Goal: Transaction & Acquisition: Purchase product/service

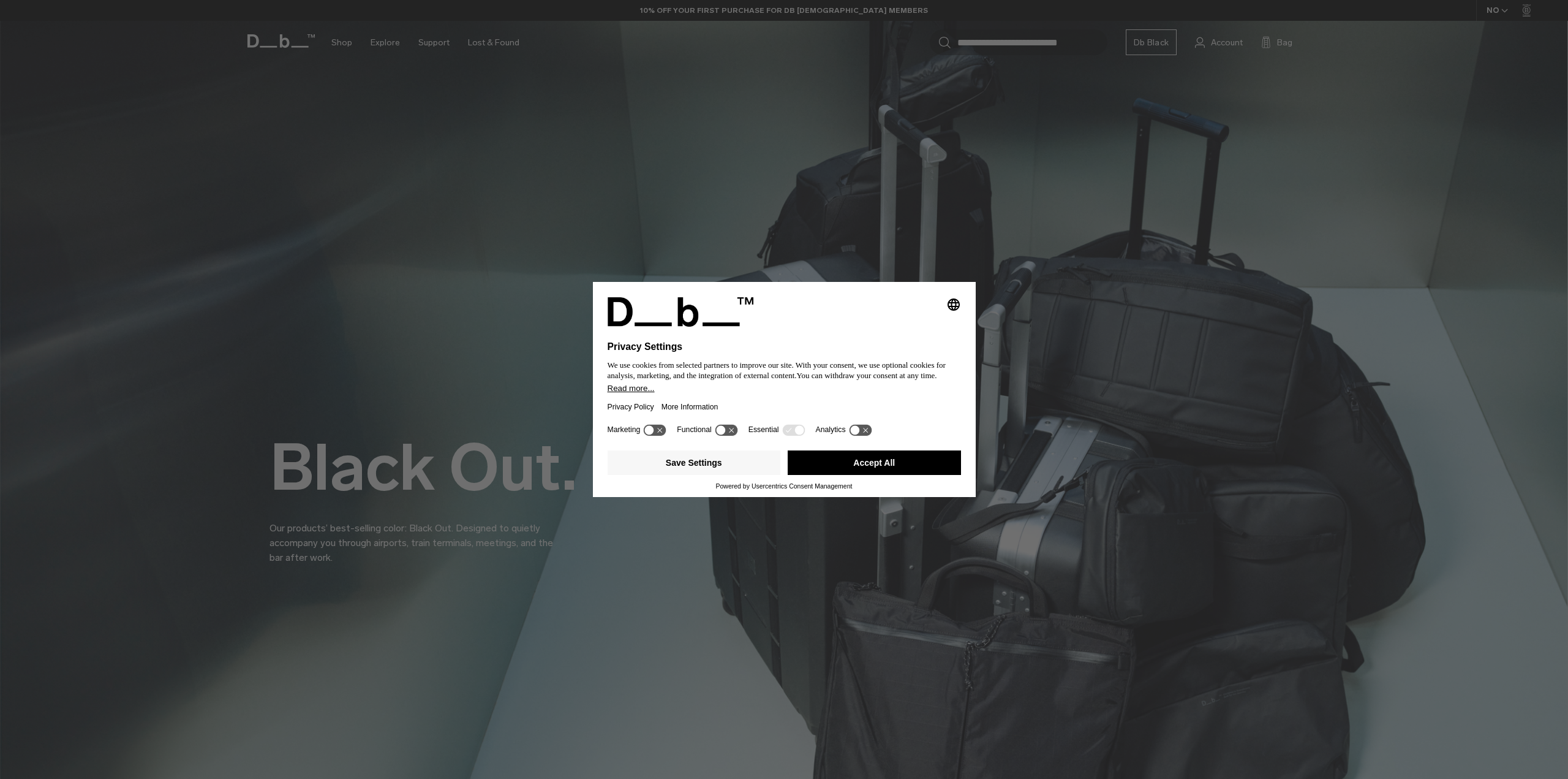
click at [863, 459] on button "Accept All" at bounding box center [875, 462] width 174 height 24
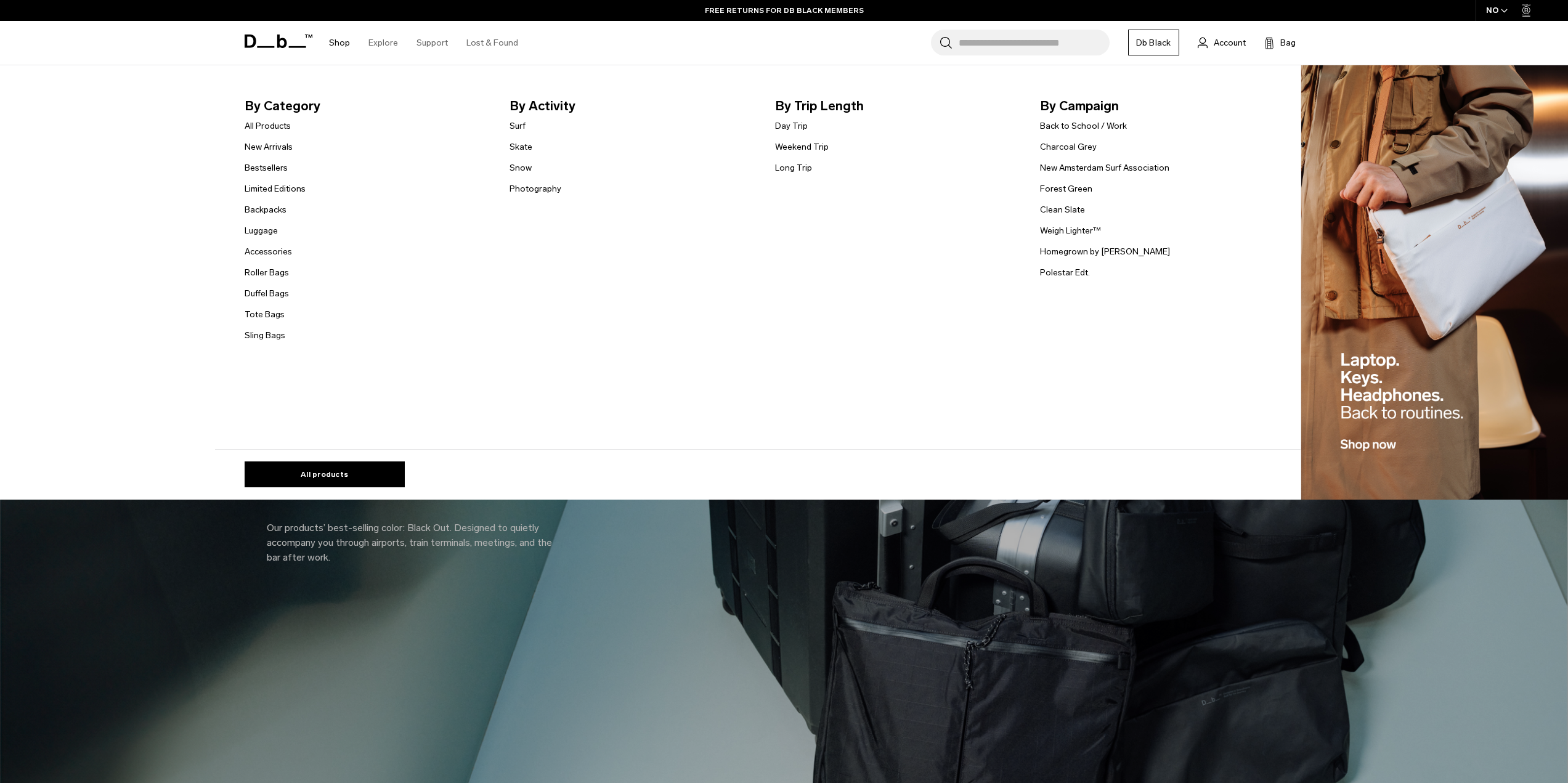
click at [364, 459] on footer "All products" at bounding box center [758, 468] width 1086 height 38
click at [355, 470] on link "All products" at bounding box center [324, 474] width 160 height 26
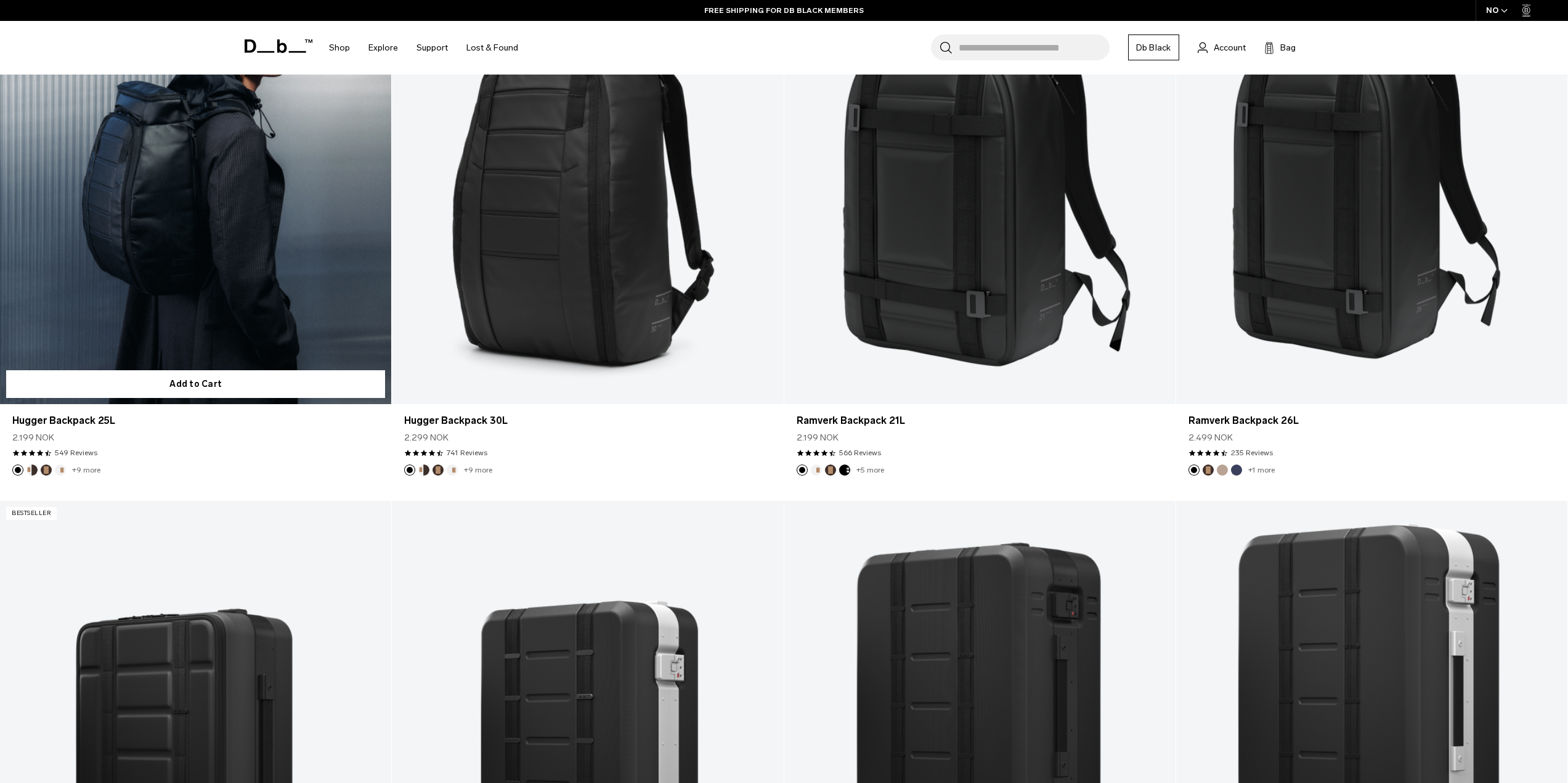
scroll to position [246, 0]
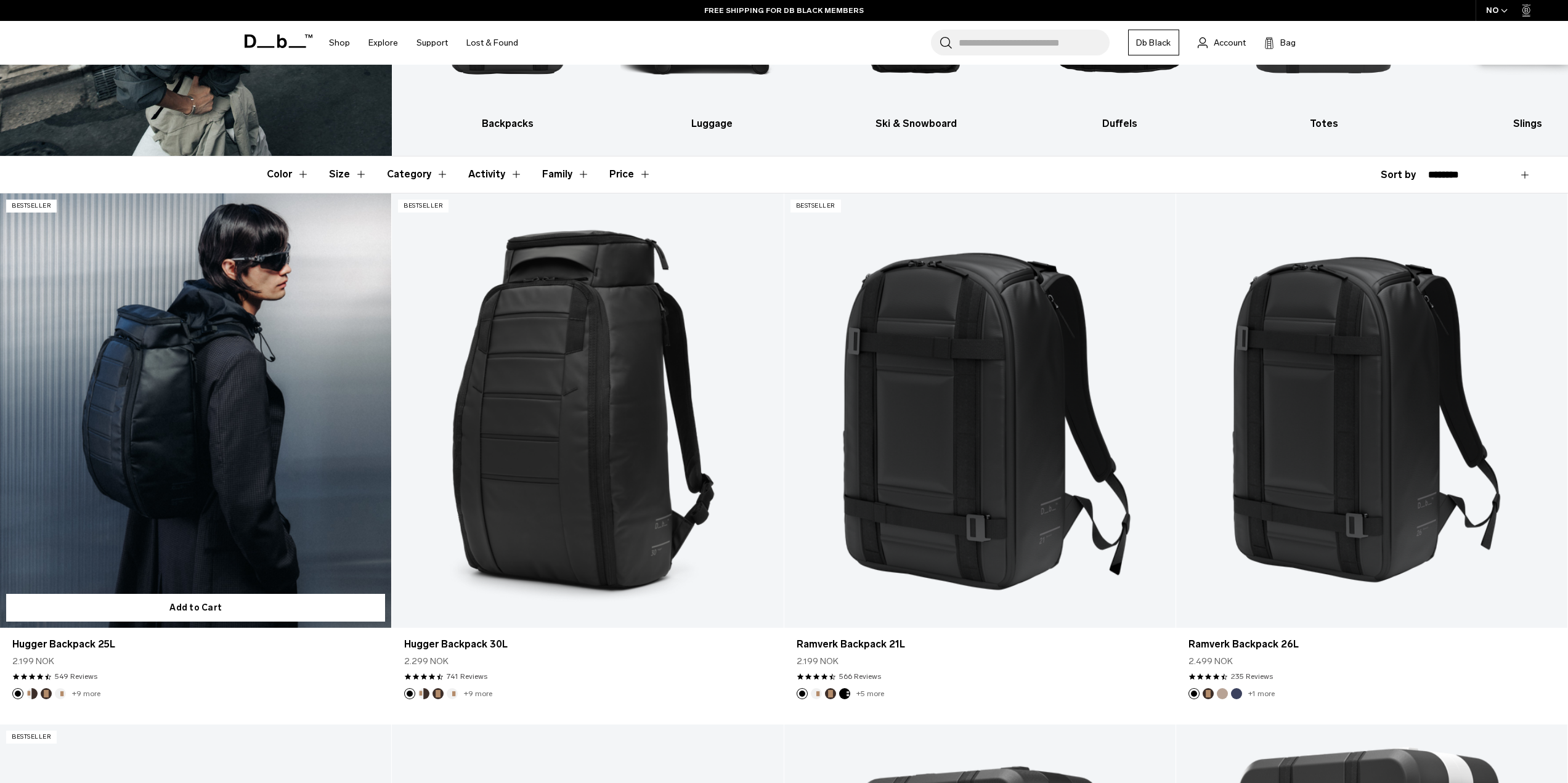
click at [146, 418] on link "Hugger Backpack 25L" at bounding box center [196, 411] width 392 height 435
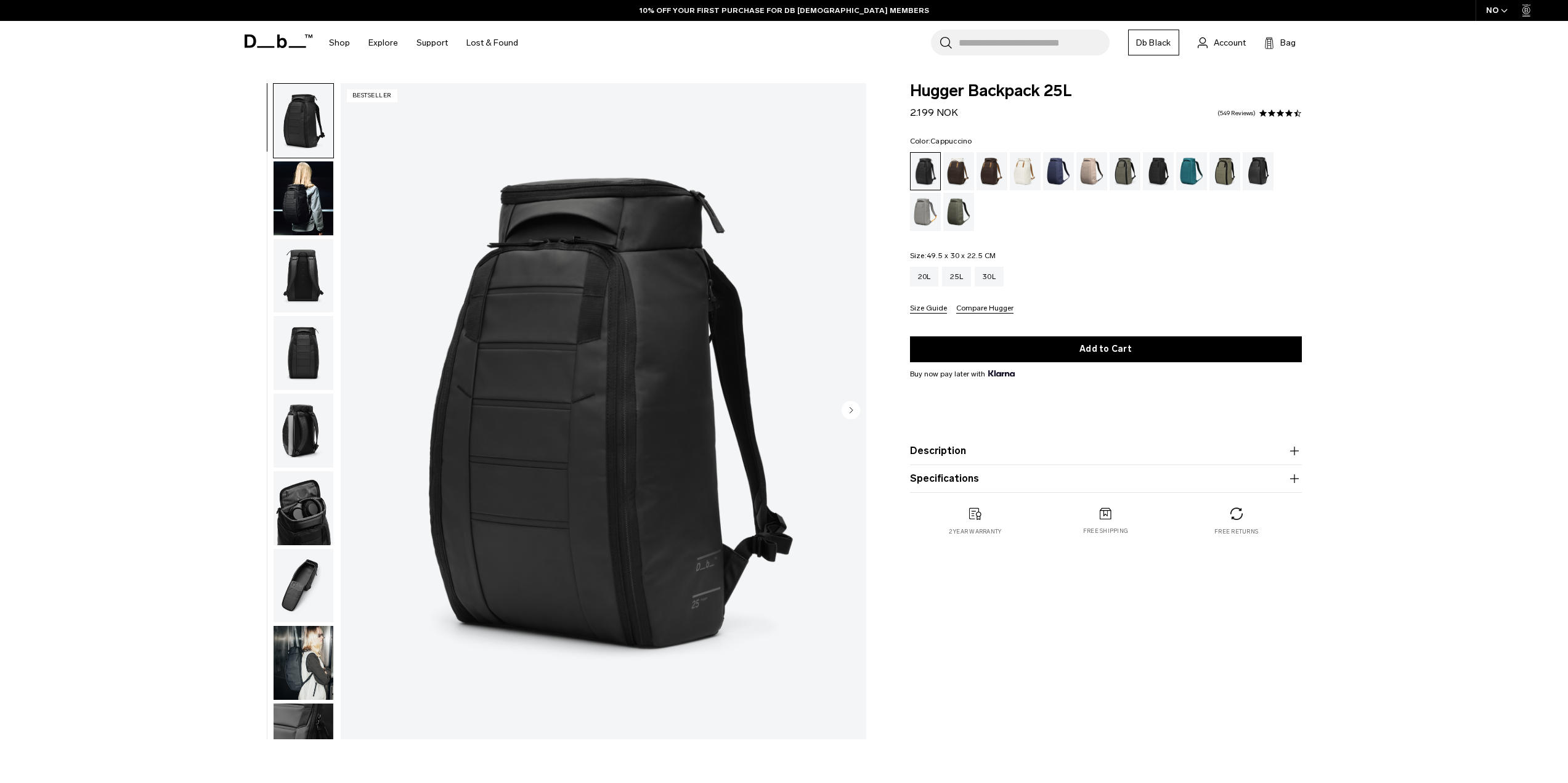
click at [963, 176] on div "Cappuccino" at bounding box center [959, 171] width 31 height 38
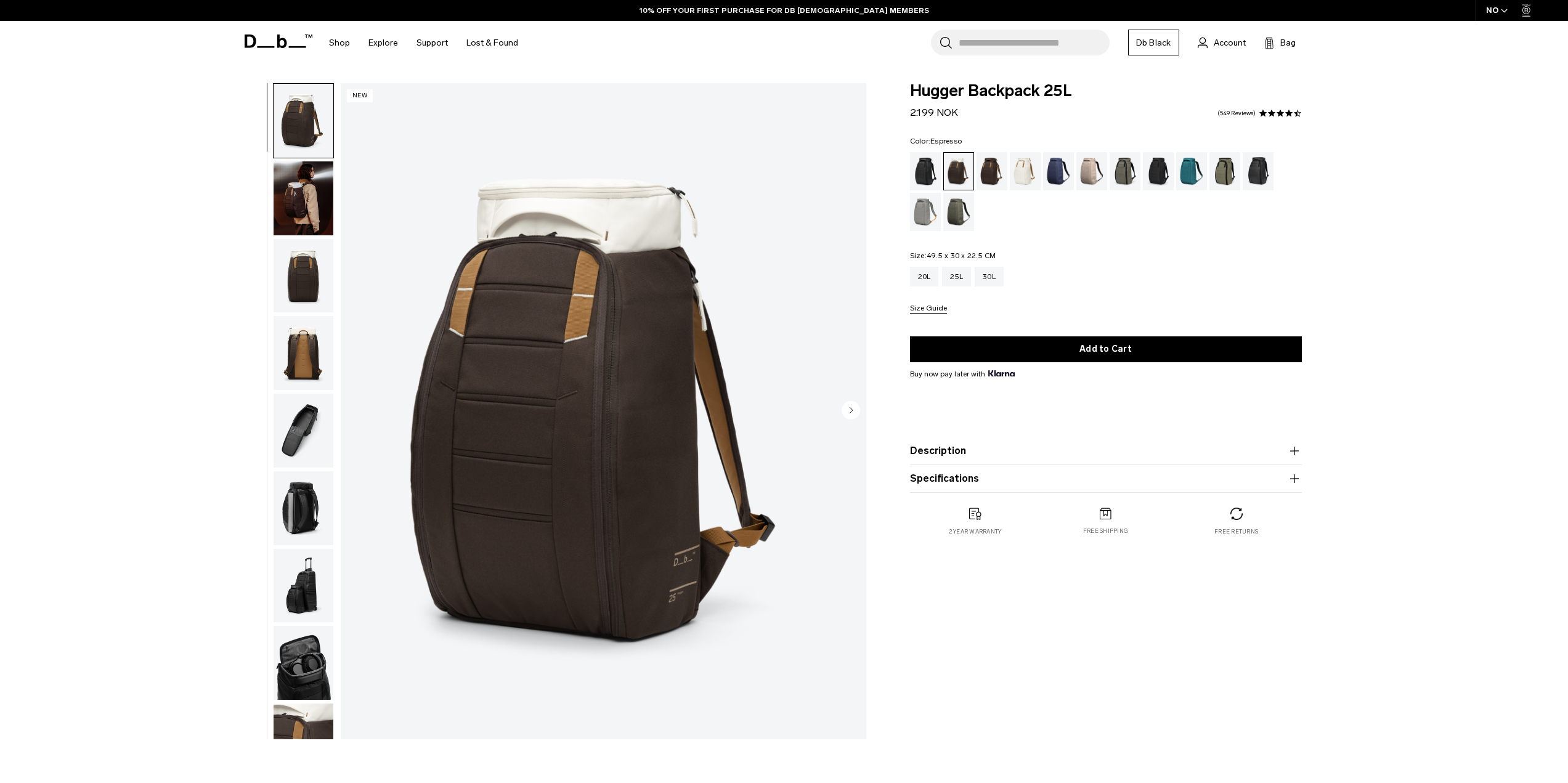
drag, startPoint x: 0, startPoint y: 0, endPoint x: 983, endPoint y: 163, distance: 996.4
click at [983, 163] on div "Espresso" at bounding box center [992, 171] width 31 height 38
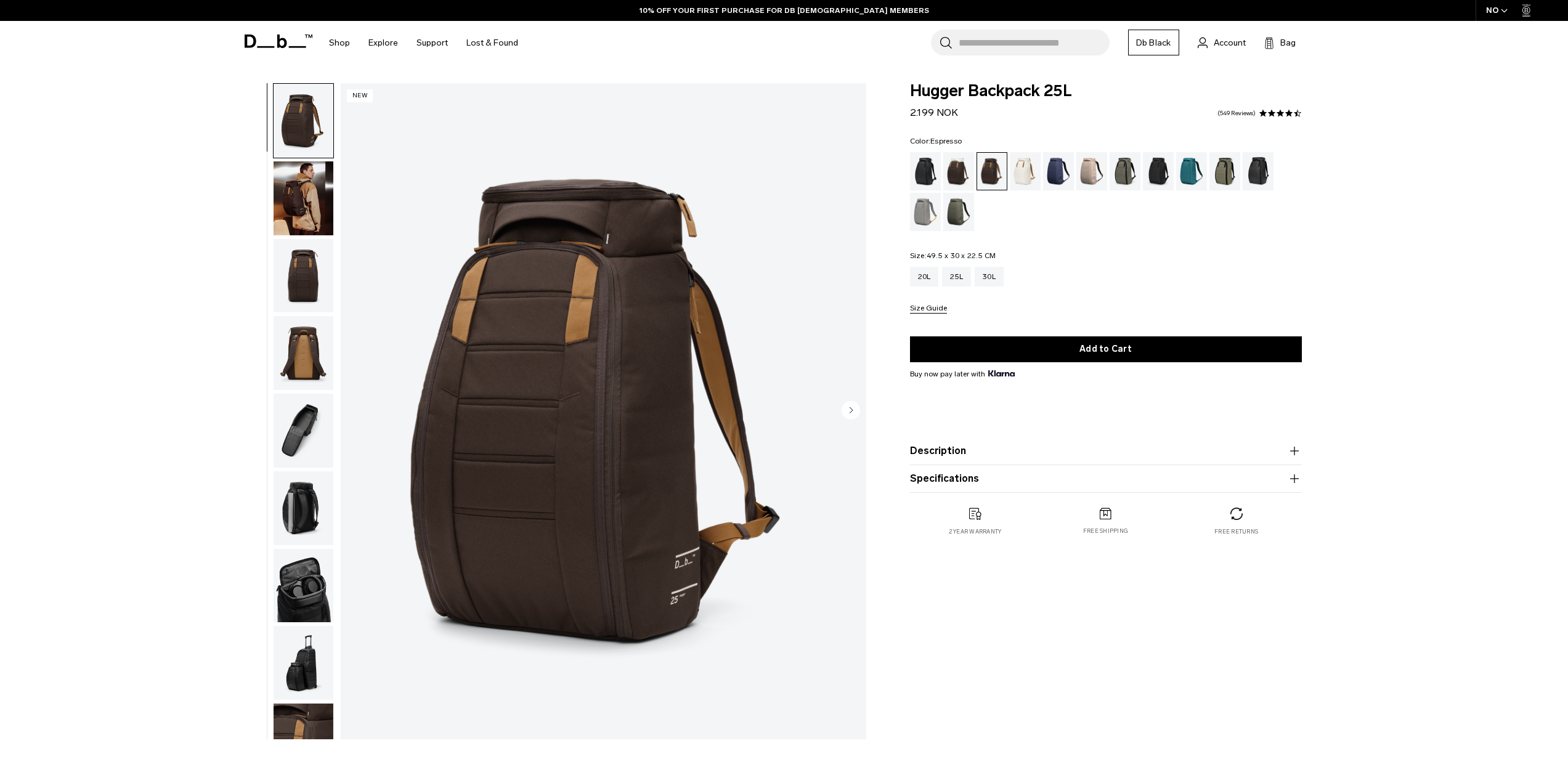
click at [928, 266] on fieldset "Size: 49.5 x 30 x 22.5 CM Out of stock 20L 25L 30L Size Guide" at bounding box center [1106, 282] width 392 height 61
click at [928, 275] on div "20L" at bounding box center [924, 276] width 29 height 19
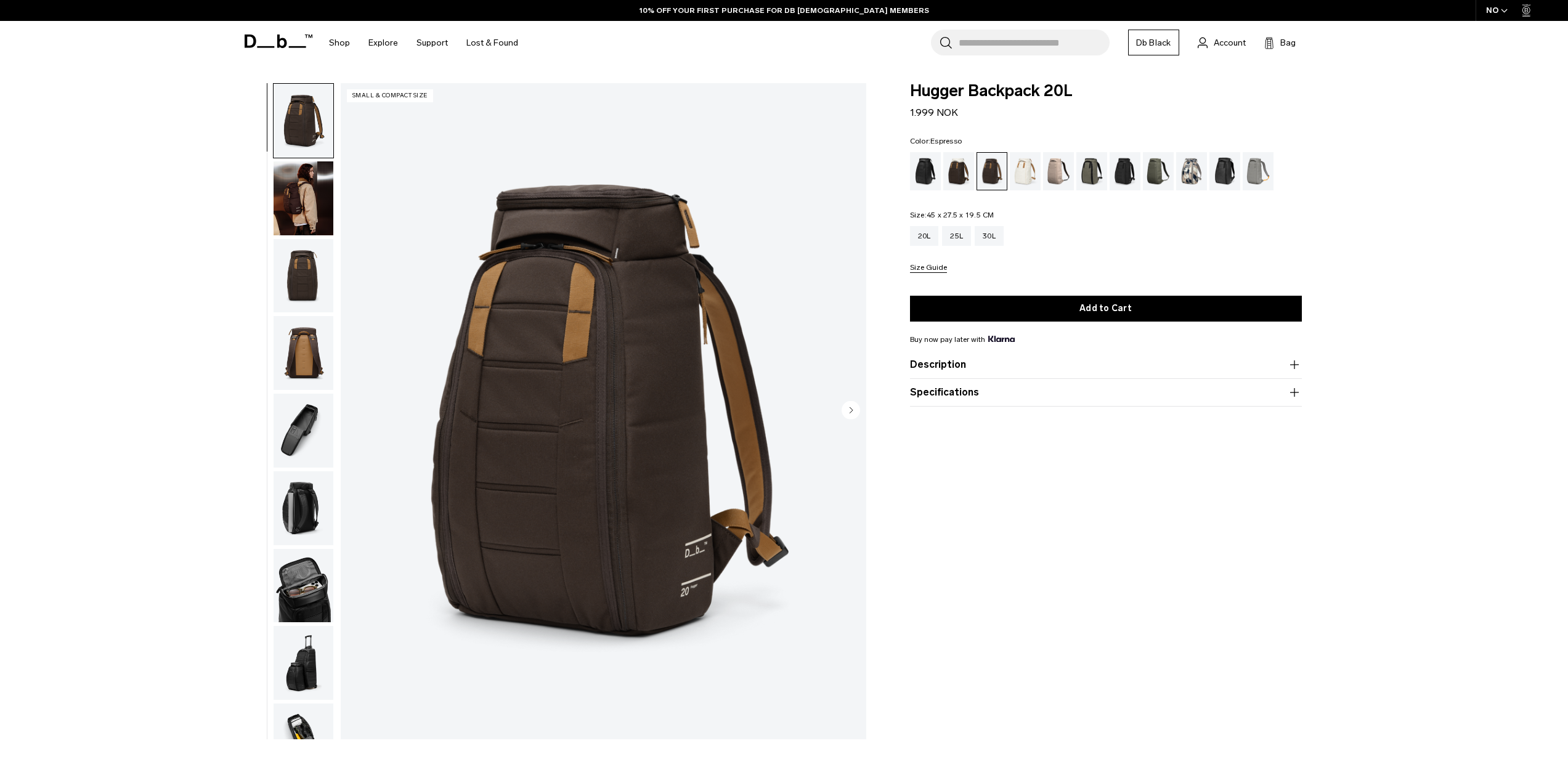
click at [953, 273] on div "Size Guide" at bounding box center [1106, 268] width 392 height 9
click at [1311, 432] on div "Hugger Backpack 20L 1.999 NOK 4.6 star rating 498 Reviews Color: Espresso Out o…" at bounding box center [1106, 302] width 466 height 437
click at [1297, 438] on icon "button" at bounding box center [1295, 439] width 15 height 15
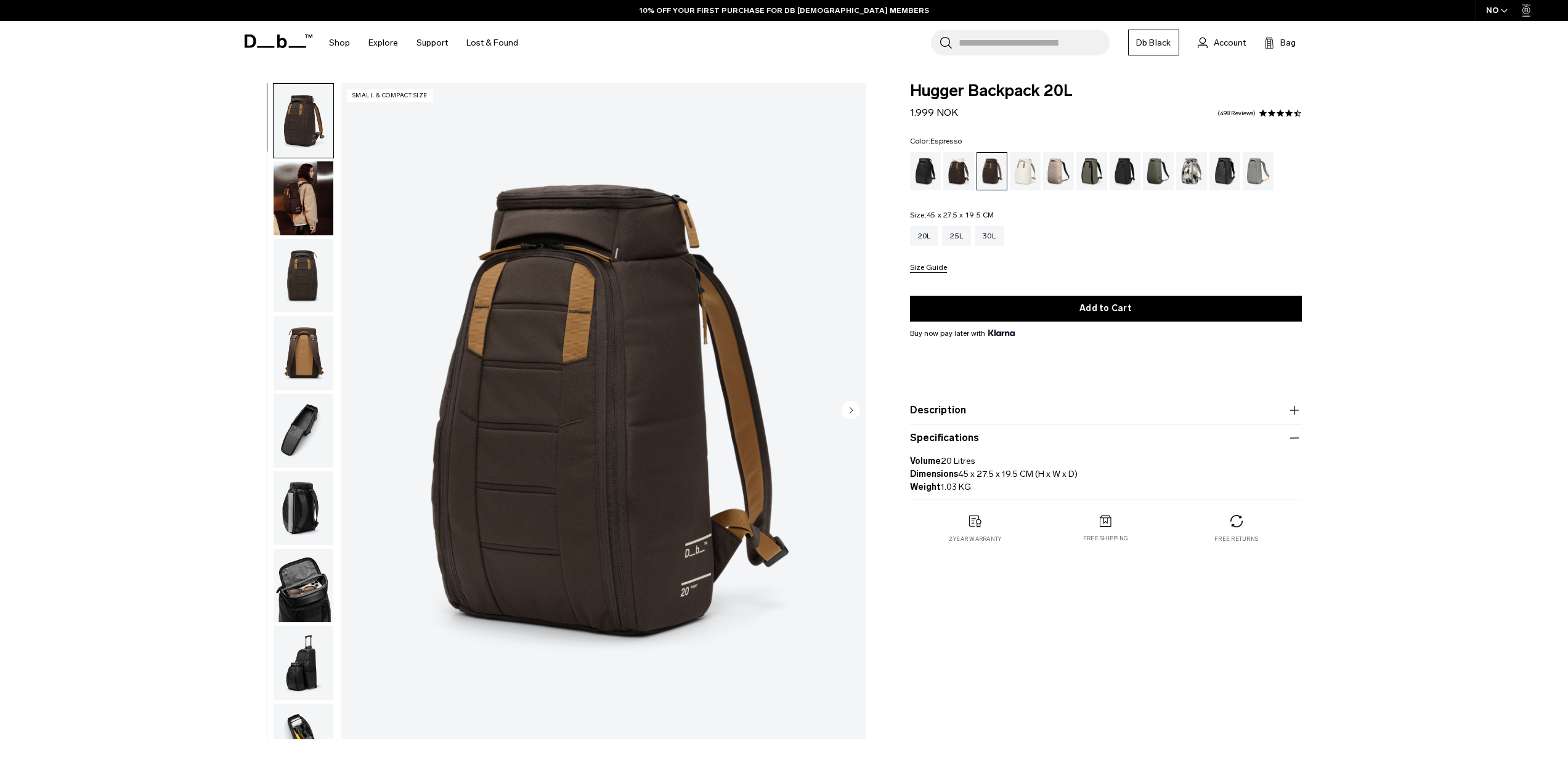
click at [1288, 409] on icon "button" at bounding box center [1295, 411] width 15 height 15
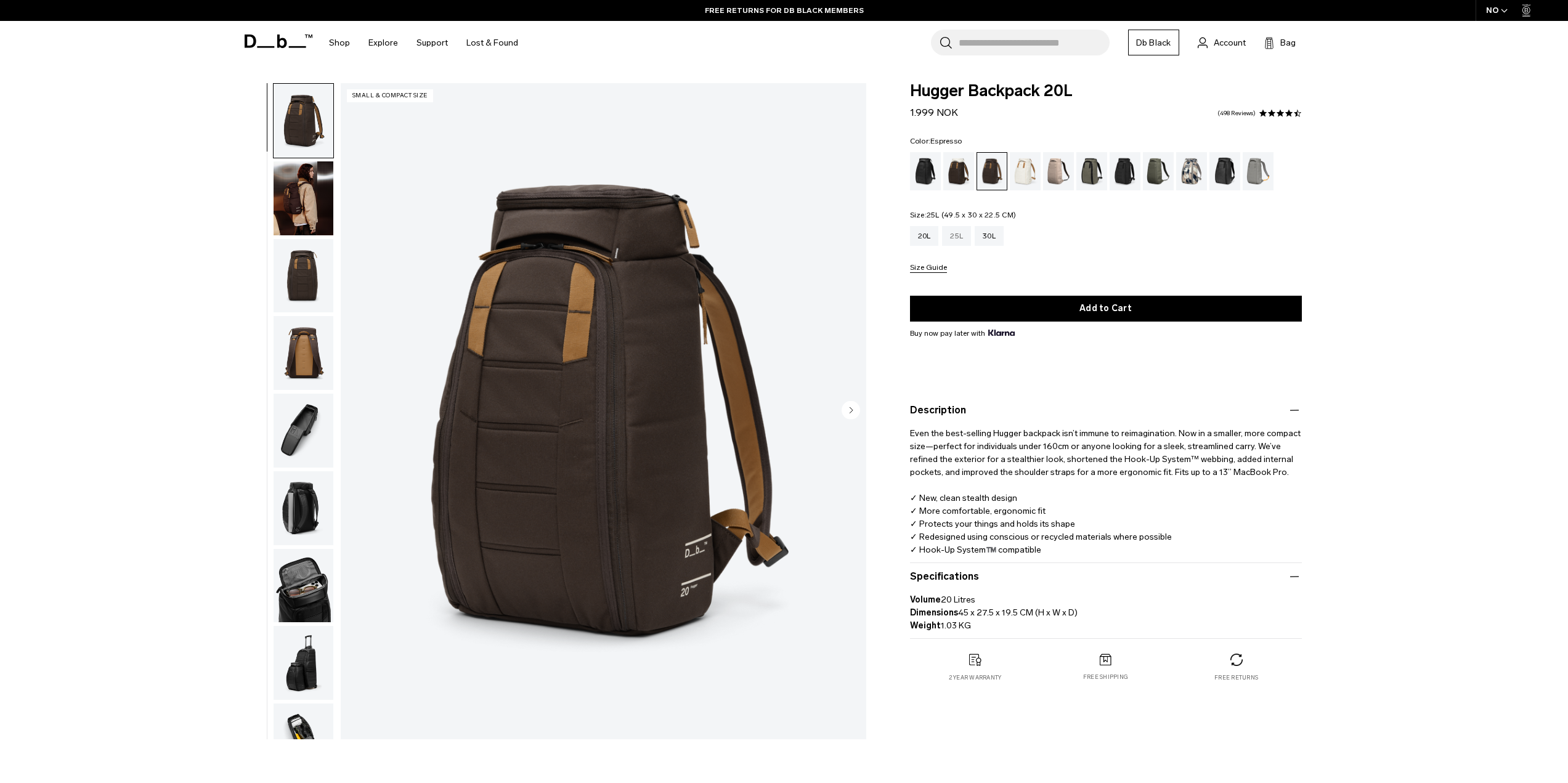
click at [955, 238] on div "25L" at bounding box center [956, 235] width 29 height 19
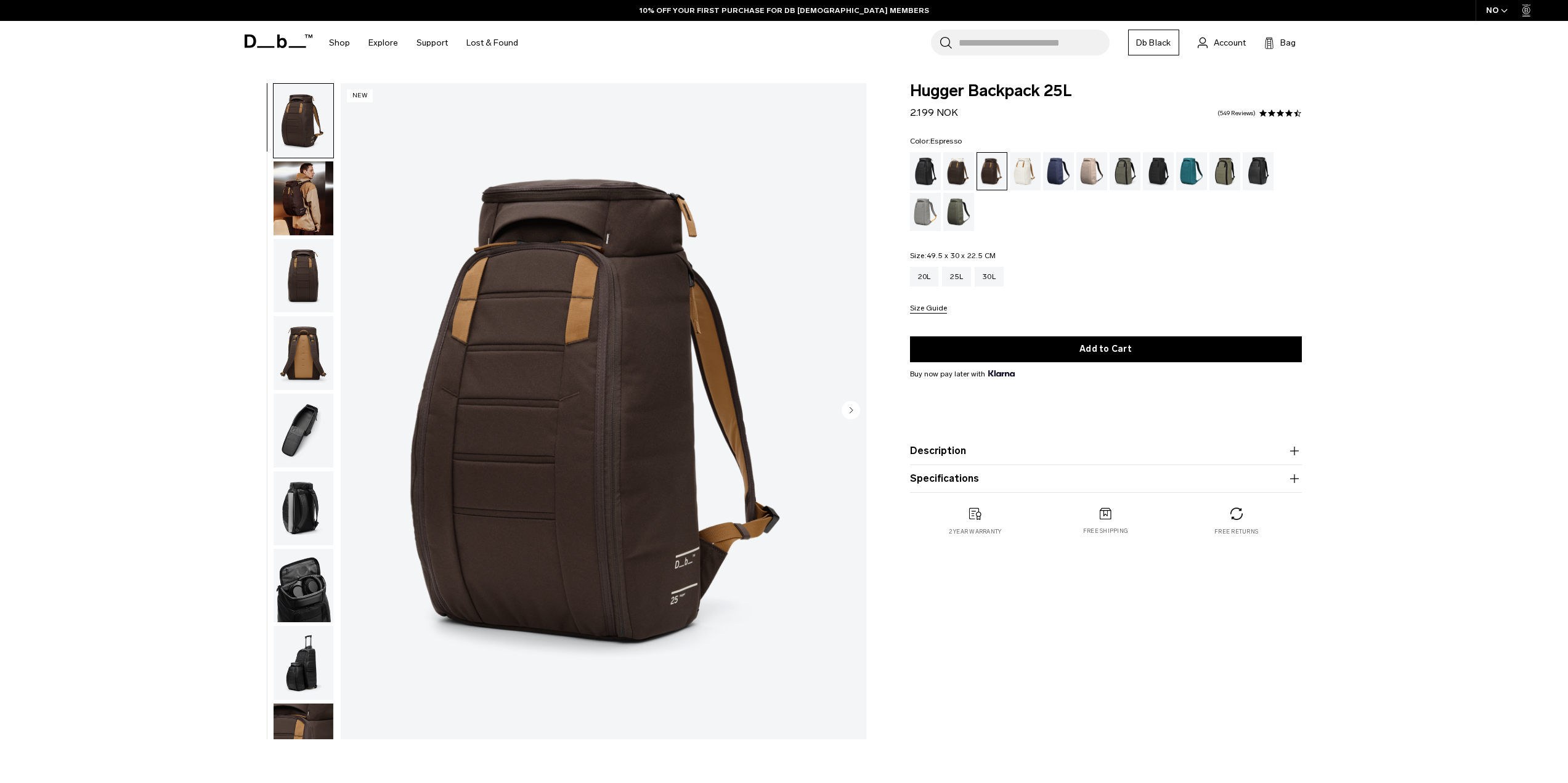
click at [1271, 455] on button "Description" at bounding box center [1106, 451] width 392 height 15
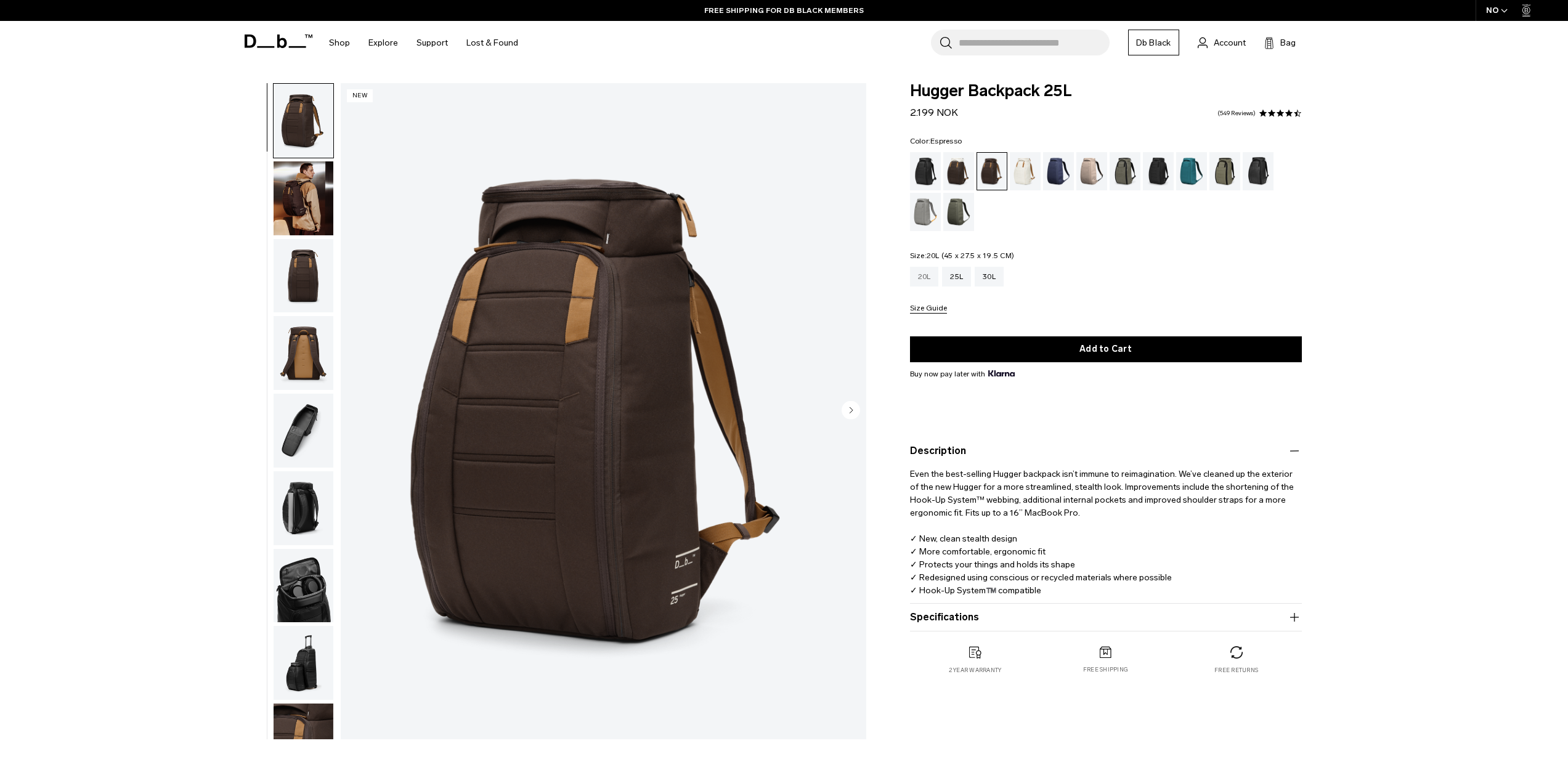
click at [915, 274] on div "20L" at bounding box center [924, 276] width 29 height 19
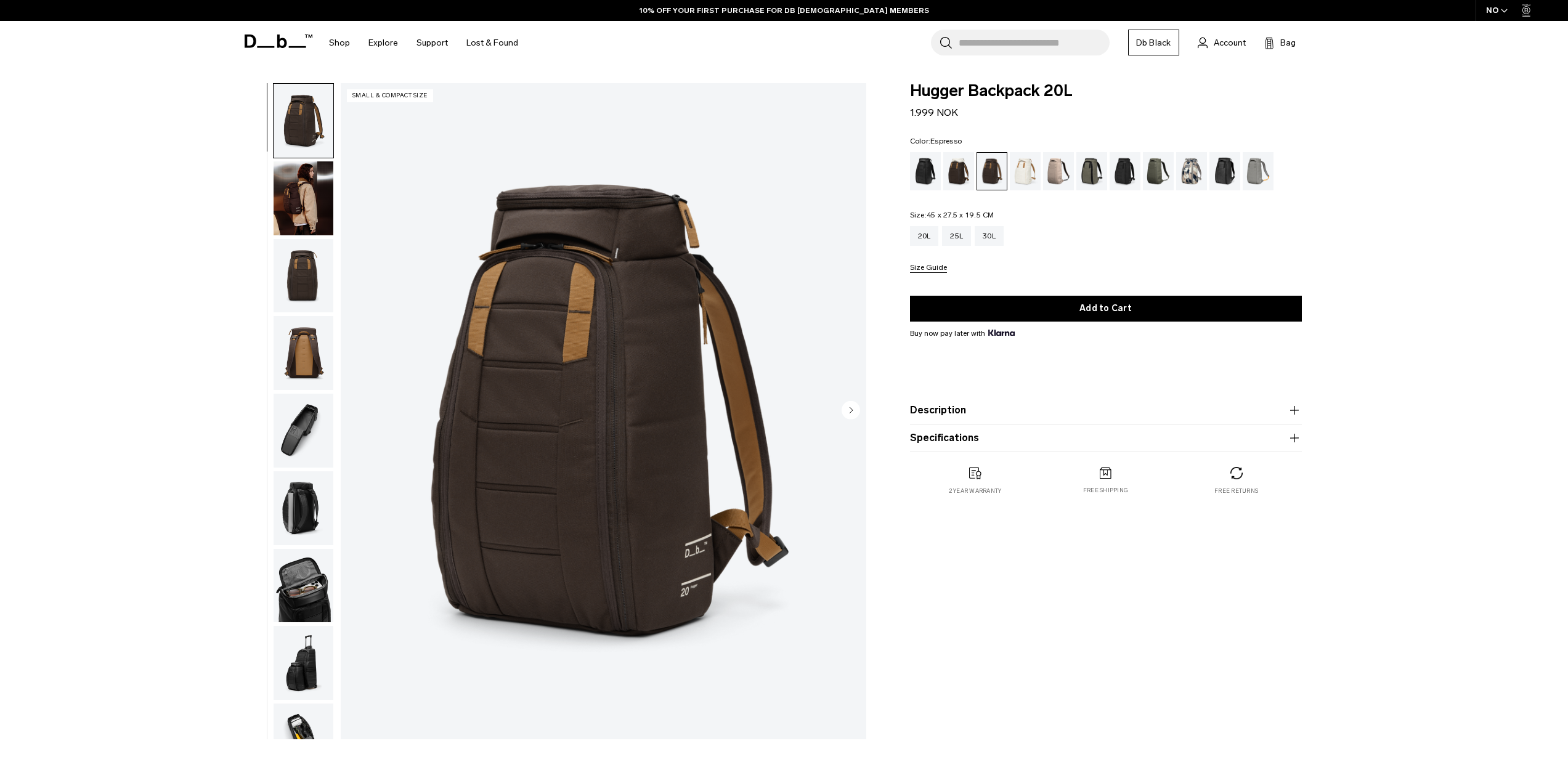
click at [1283, 404] on button "Description" at bounding box center [1106, 411] width 392 height 15
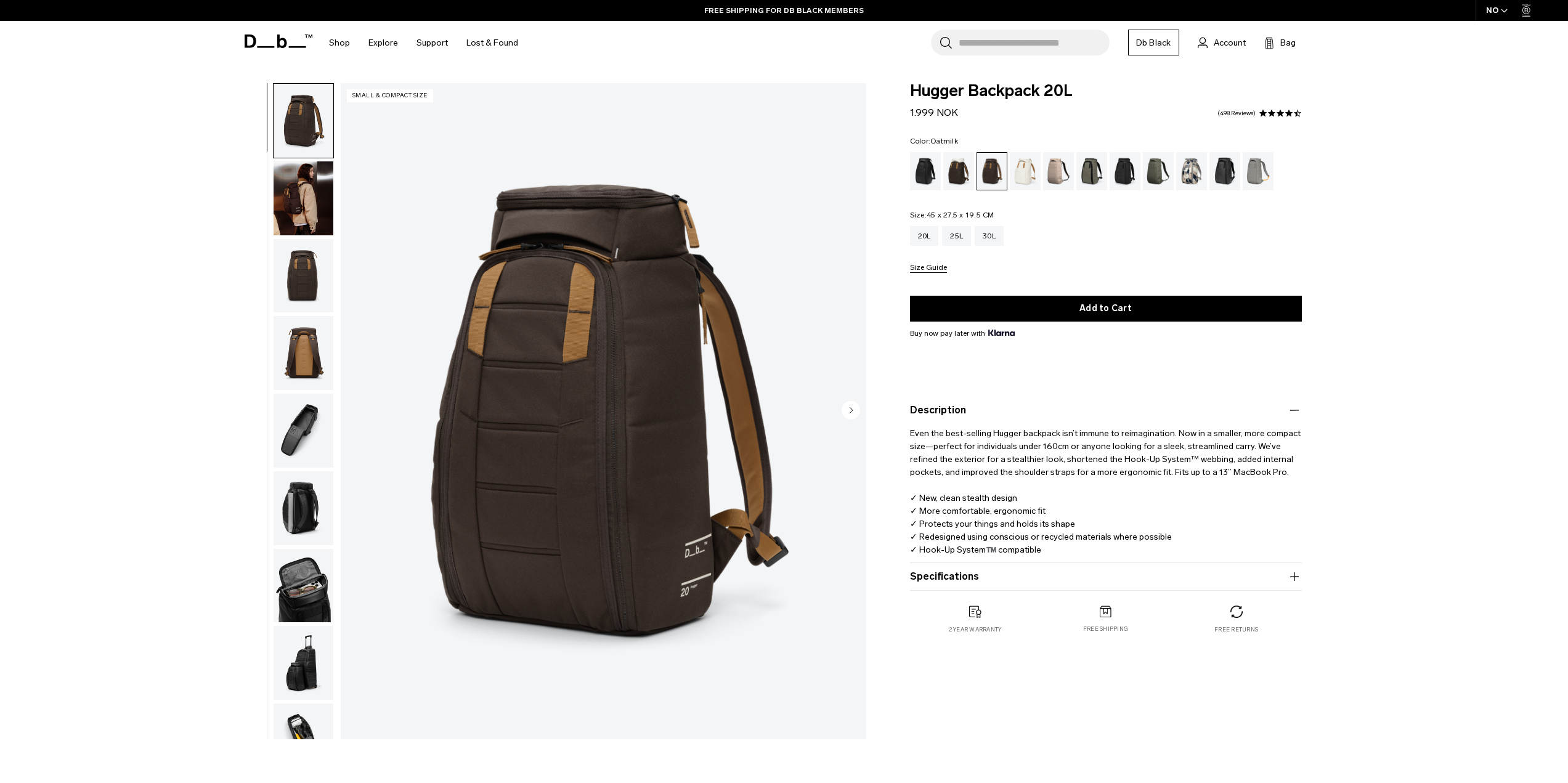
click at [1022, 166] on div "Oatmilk" at bounding box center [1025, 171] width 31 height 38
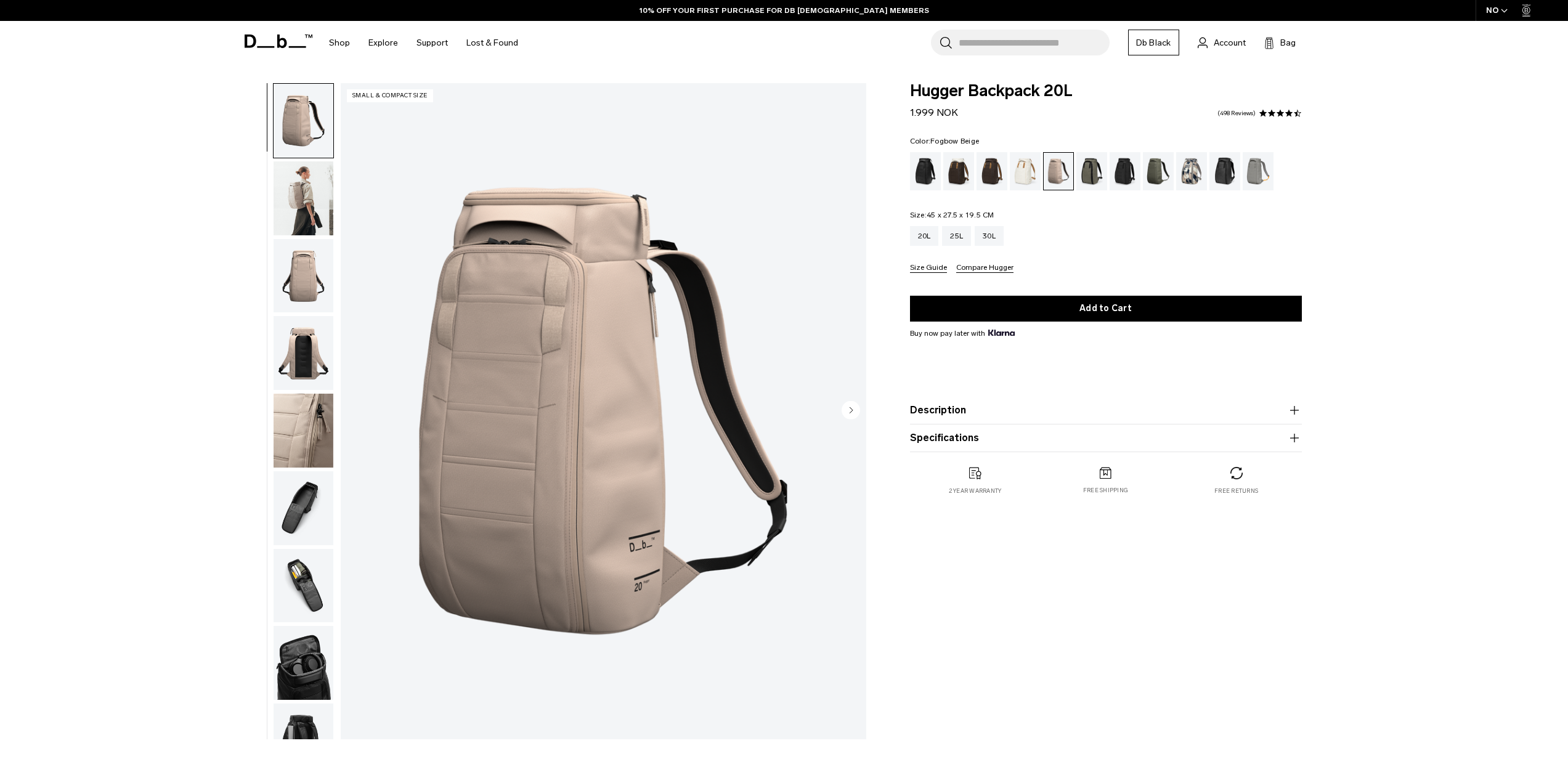
click at [1075, 167] on ul at bounding box center [1106, 171] width 392 height 38
click at [1101, 168] on div "Forest Green" at bounding box center [1092, 171] width 31 height 38
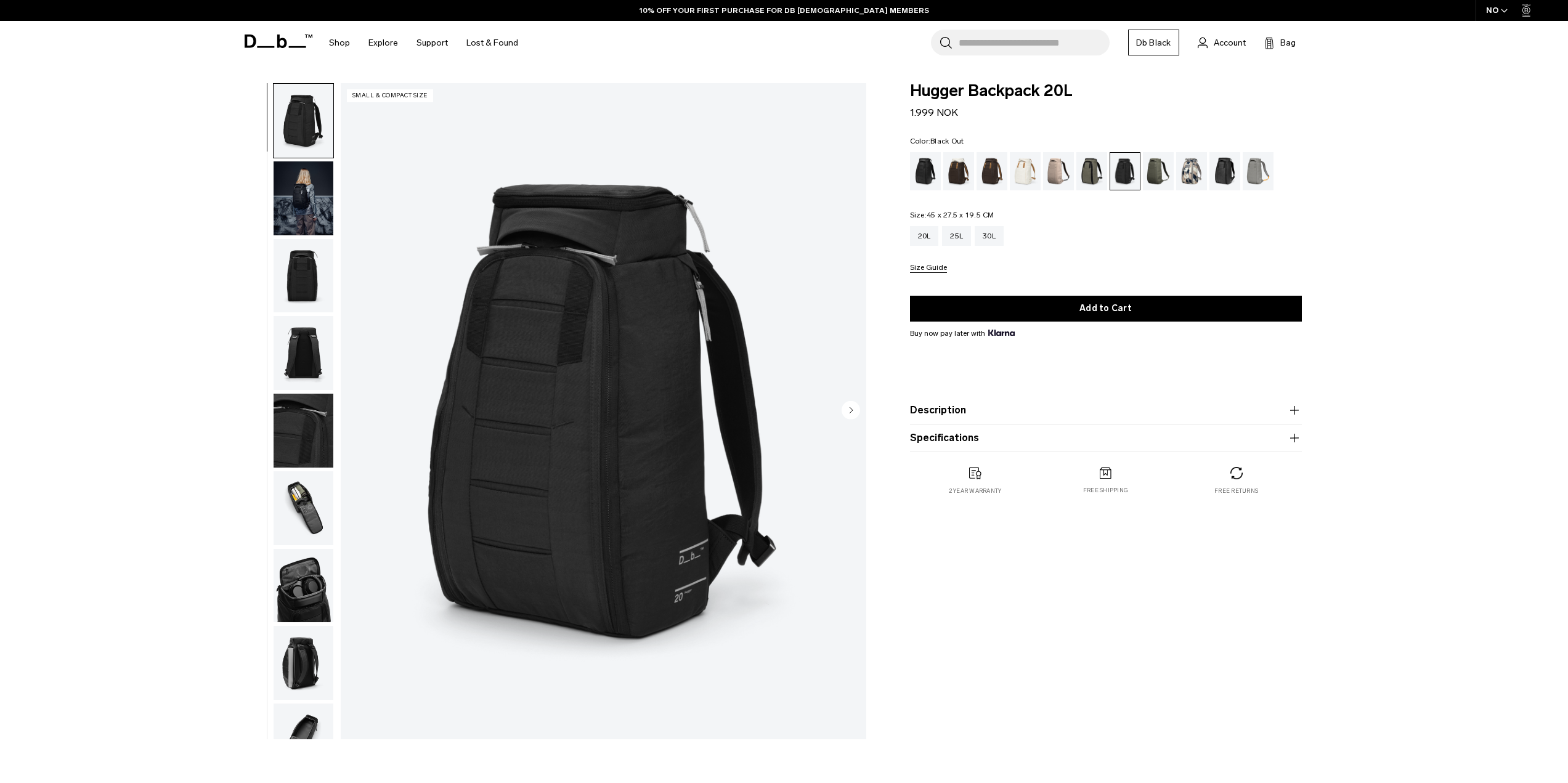
click at [920, 176] on div "Black Out" at bounding box center [925, 171] width 31 height 38
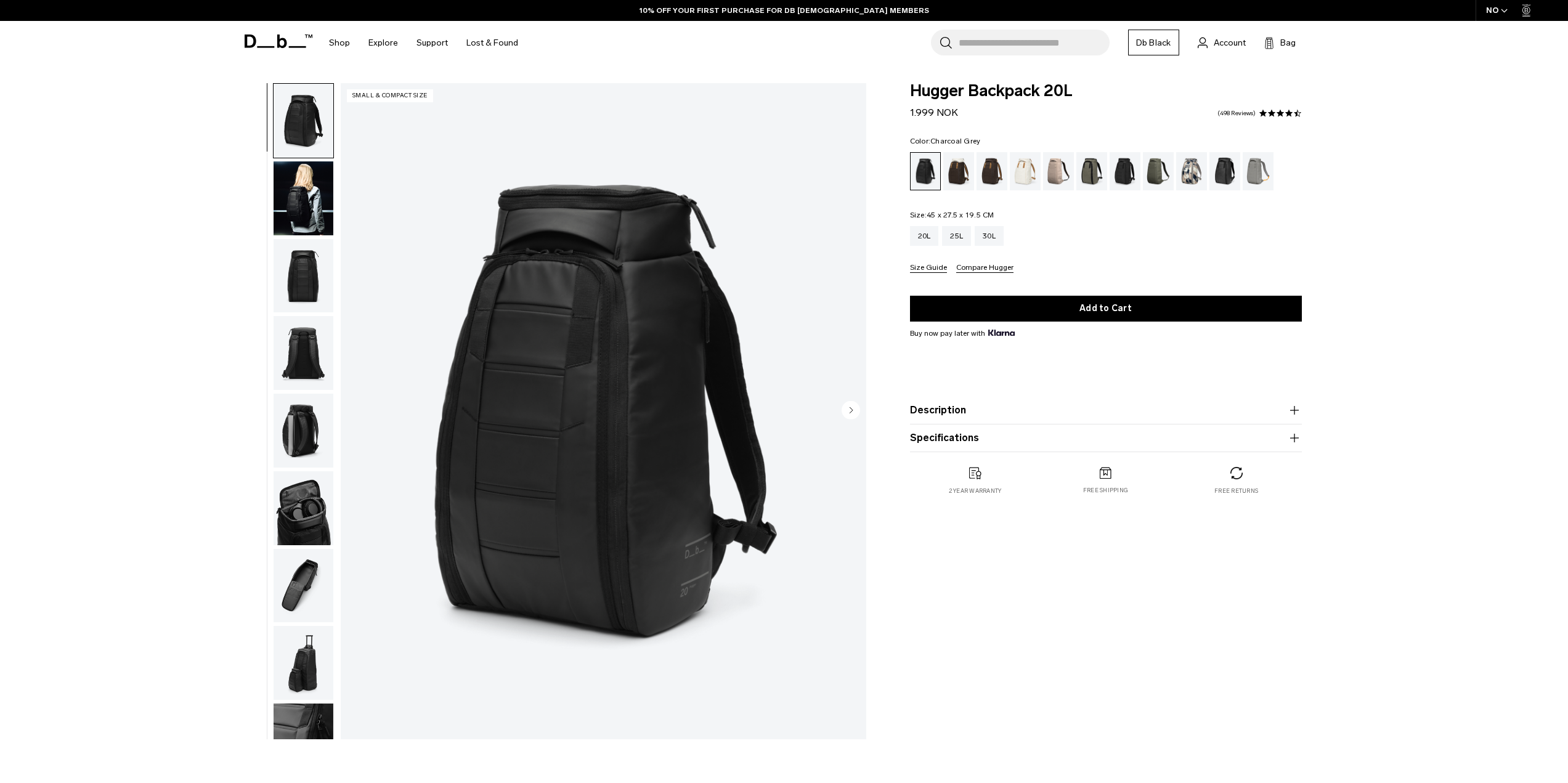
click at [1124, 175] on div "Charcoal Grey" at bounding box center [1125, 171] width 31 height 38
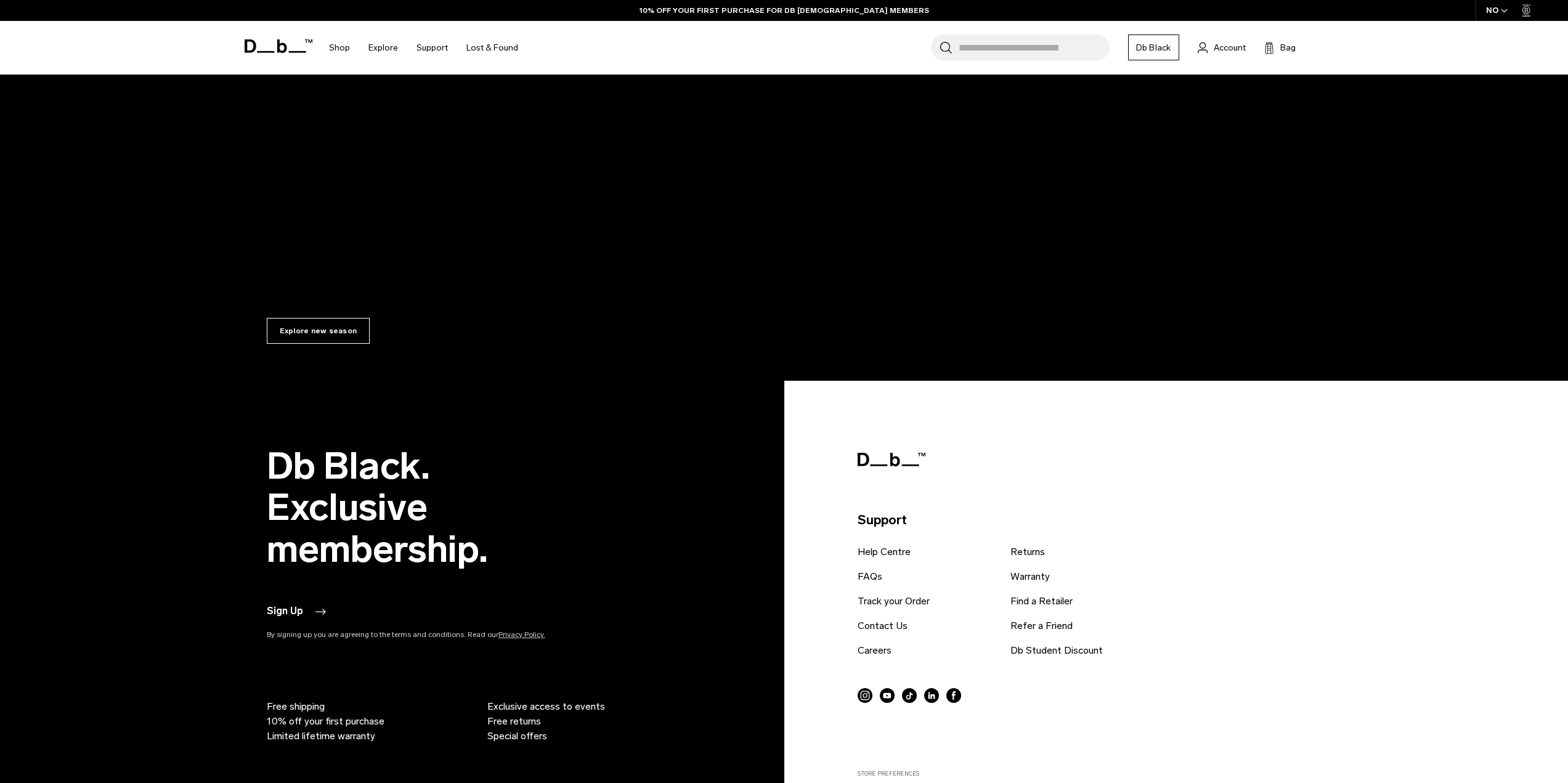
scroll to position [61, 0]
